Goal: Find specific page/section: Find specific page/section

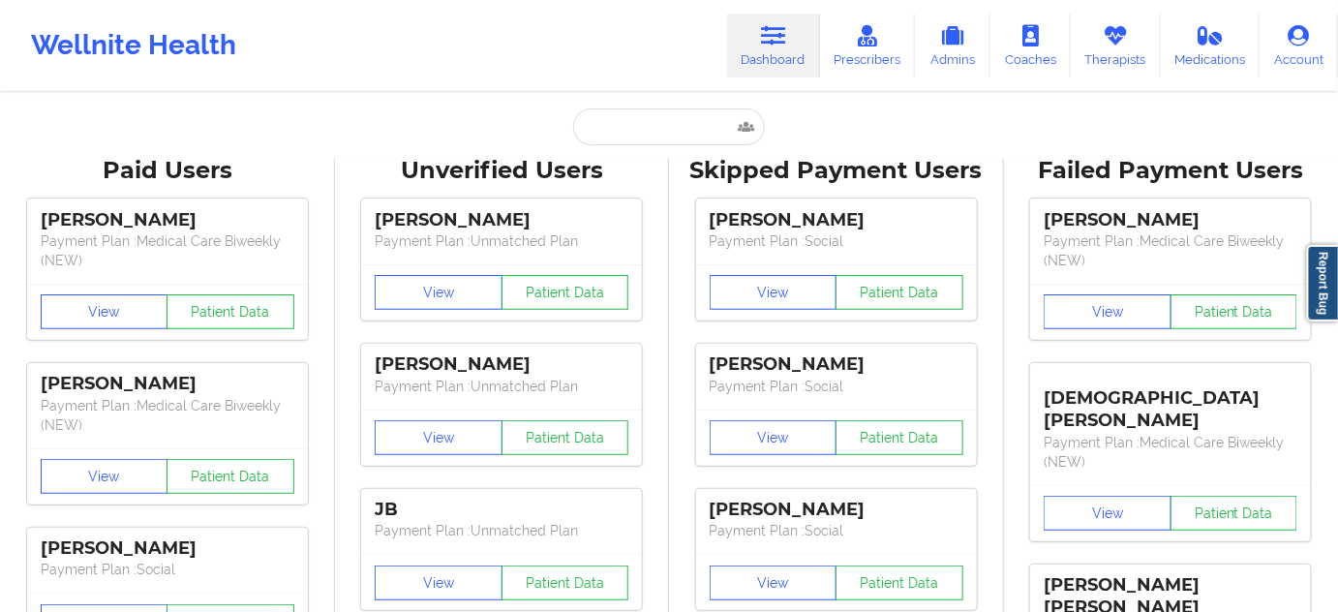
click at [666, 138] on input "text" at bounding box center [669, 126] width 192 height 37
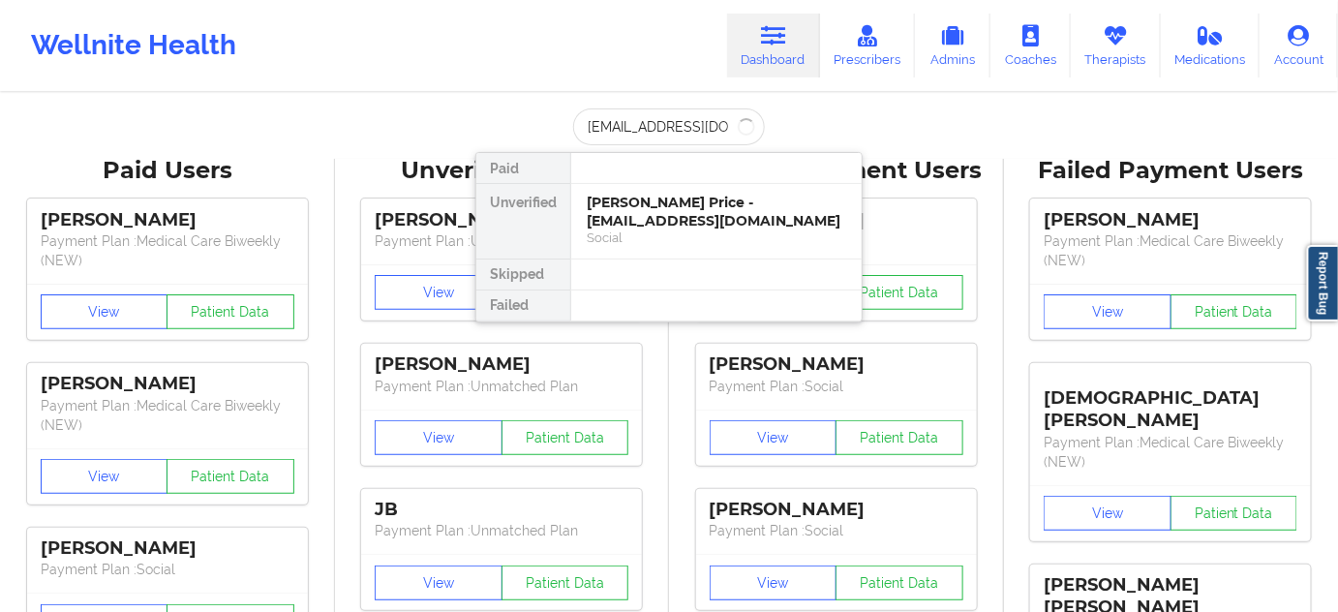
type input "[EMAIL_ADDRESS][DOMAIN_NAME]"
click at [661, 199] on div "[PERSON_NAME] - [EMAIL_ADDRESS][DOMAIN_NAME]" at bounding box center [716, 212] width 259 height 36
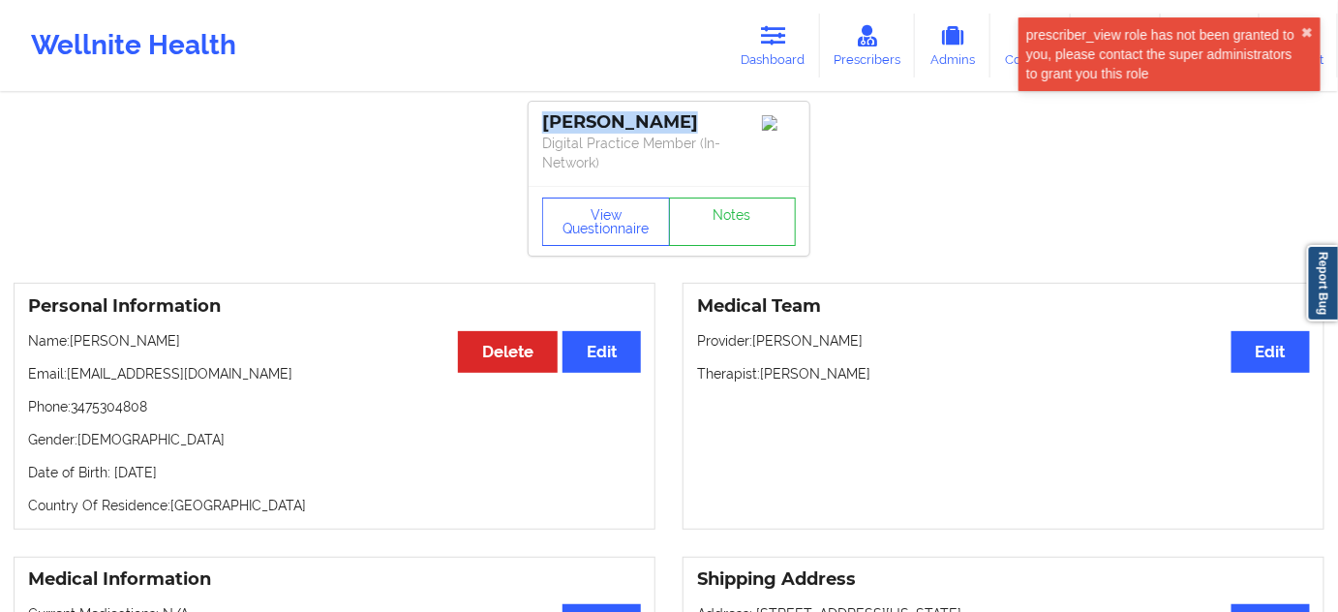
drag, startPoint x: 682, startPoint y: 118, endPoint x: 517, endPoint y: 118, distance: 164.6
copy div "[PERSON_NAME]"
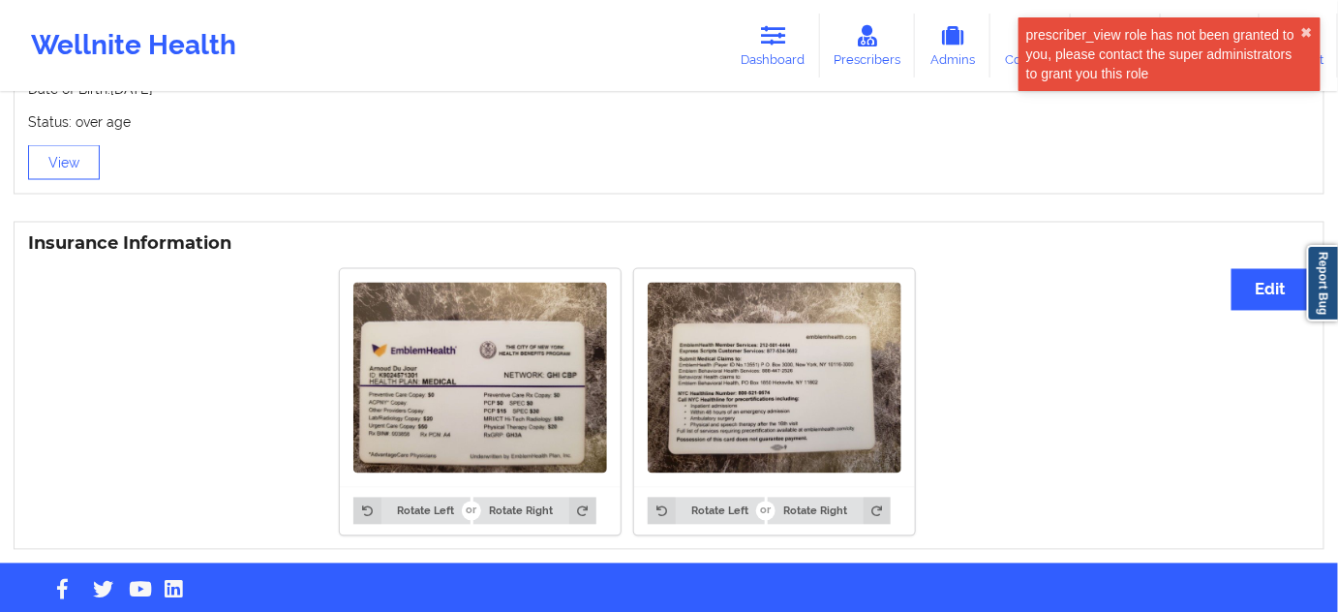
scroll to position [1057, 0]
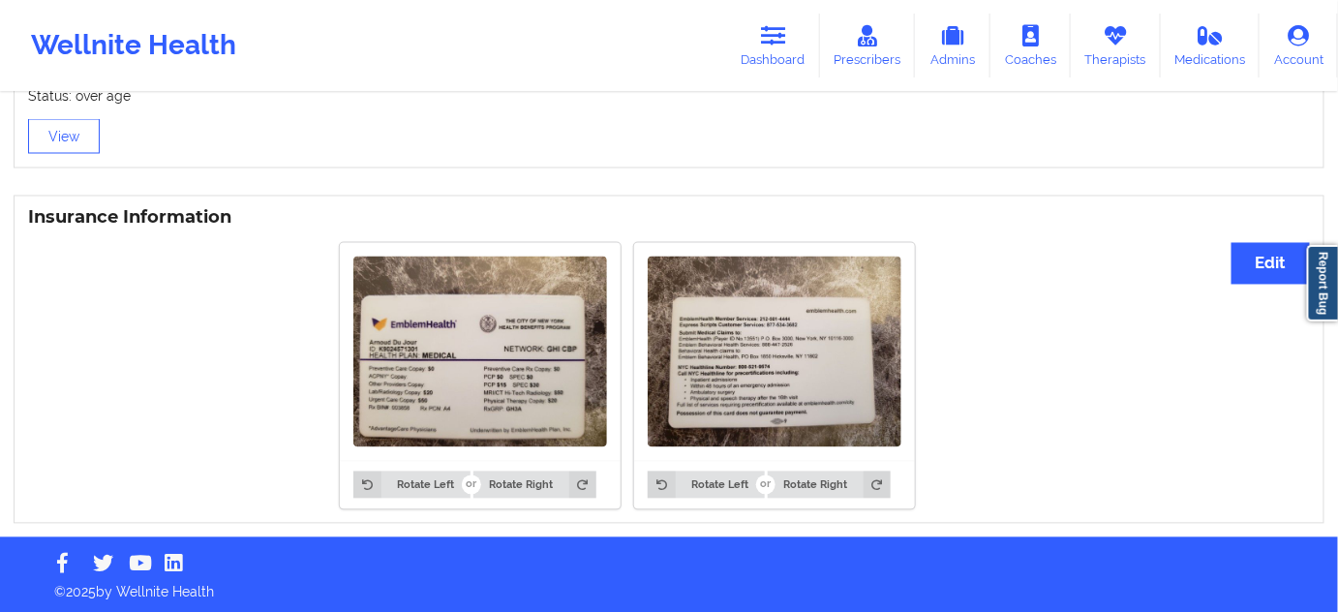
click at [600, 184] on div "Insurance Information Edit Rotate Left Rotate Right Rotate Left Rotate Right" at bounding box center [669, 359] width 1338 height 355
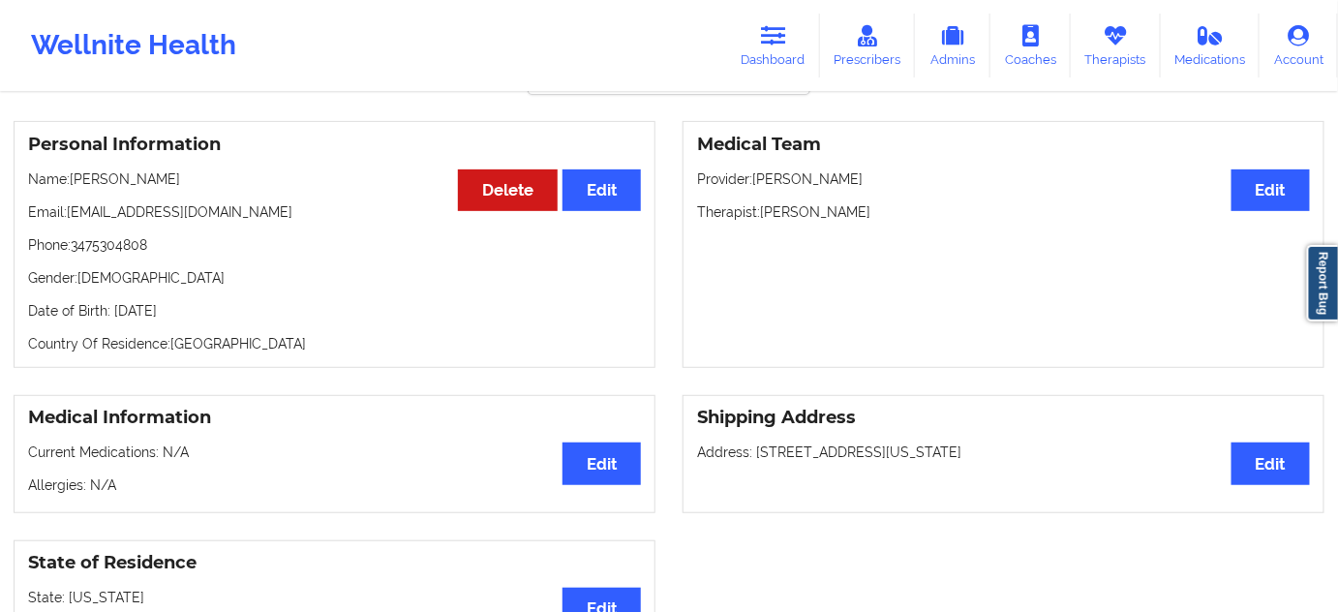
scroll to position [177, 0]
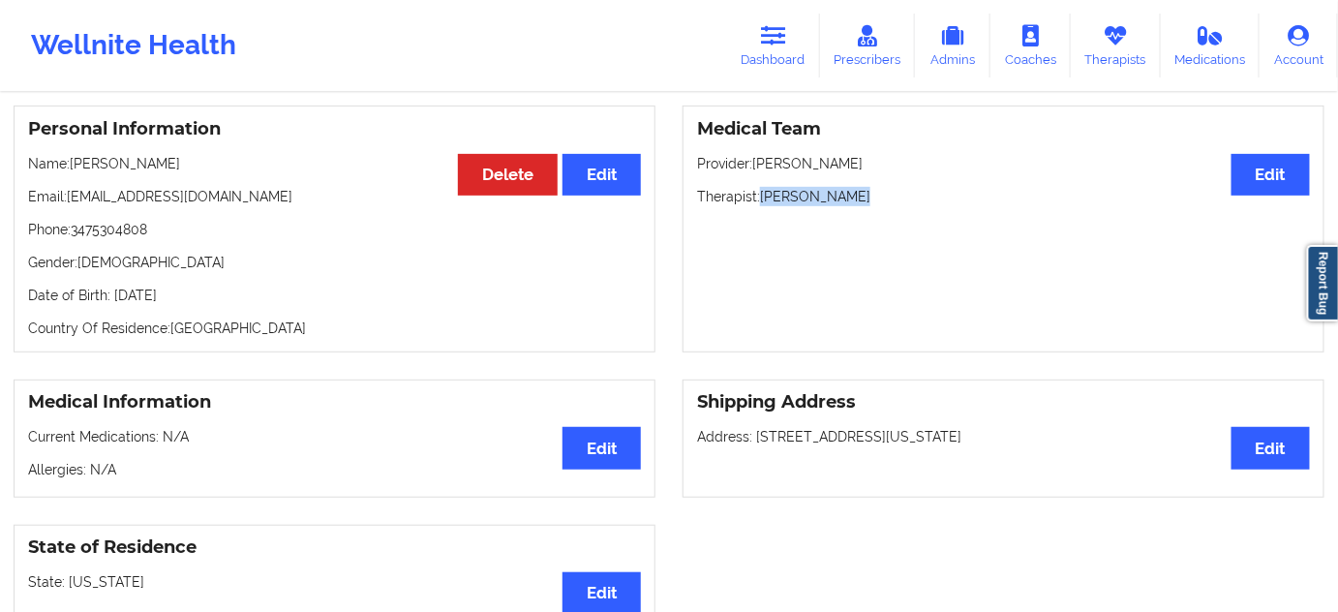
drag, startPoint x: 779, startPoint y: 190, endPoint x: 868, endPoint y: 193, distance: 88.2
click at [868, 193] on p "Therapist: [PERSON_NAME]" at bounding box center [1003, 196] width 613 height 19
copy p "[PERSON_NAME]"
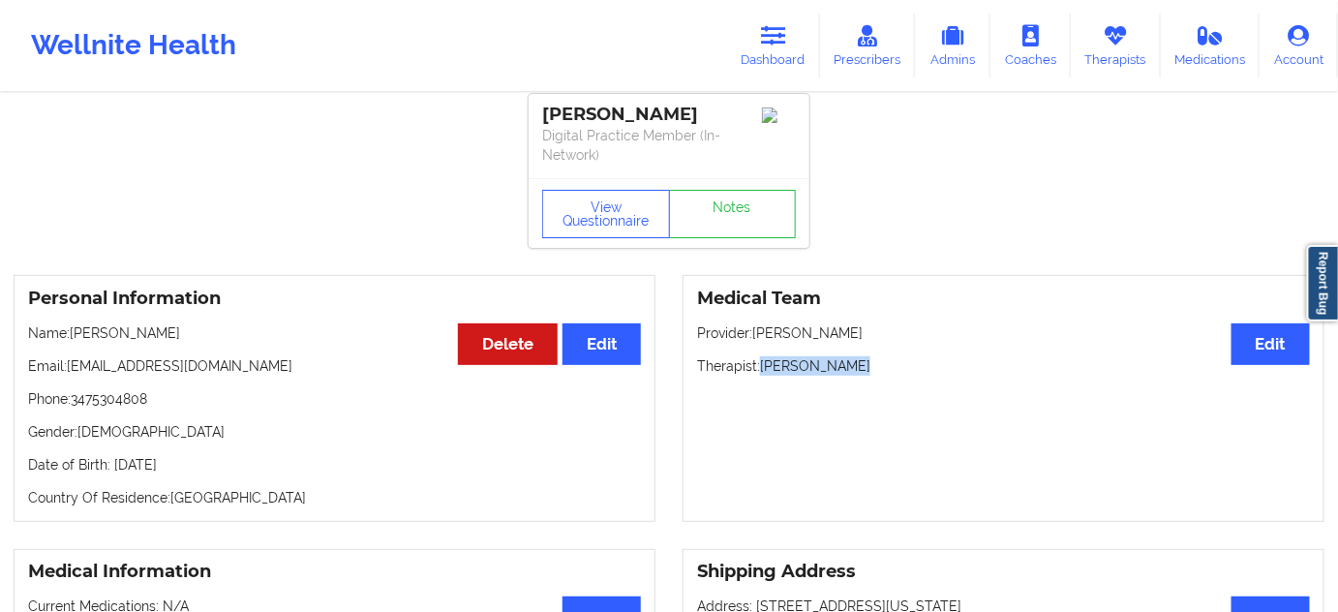
scroll to position [0, 0]
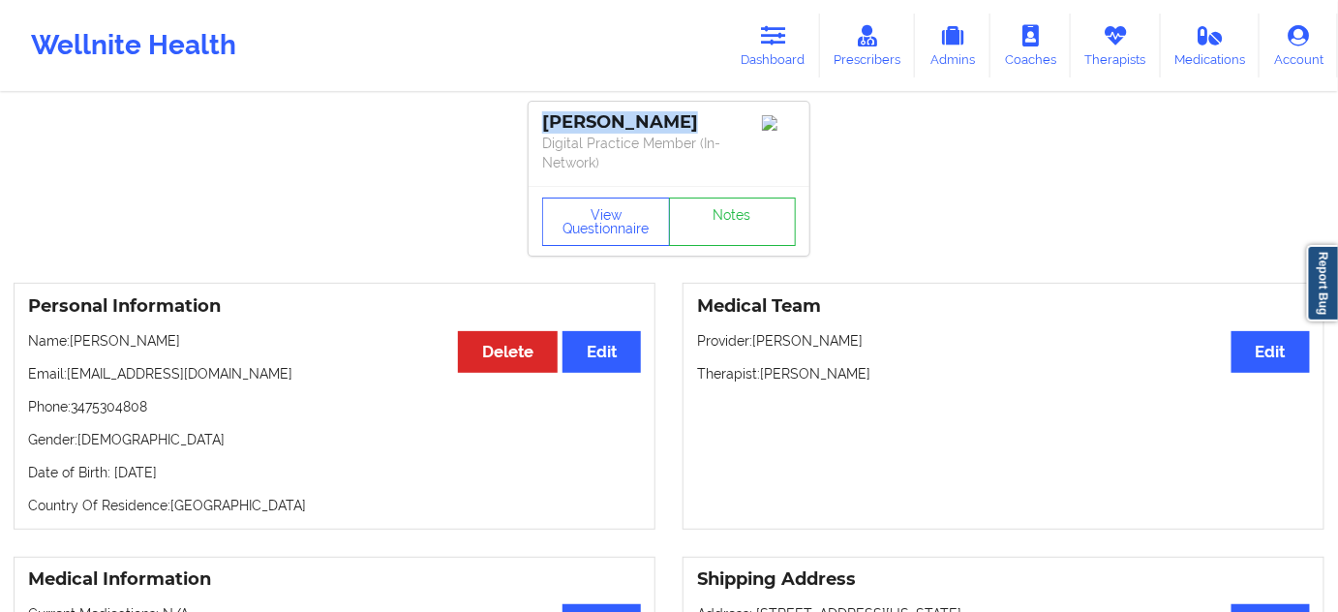
drag, startPoint x: 698, startPoint y: 128, endPoint x: 540, endPoint y: 100, distance: 160.3
copy div "[PERSON_NAME]"
